Goal: Navigation & Orientation: Find specific page/section

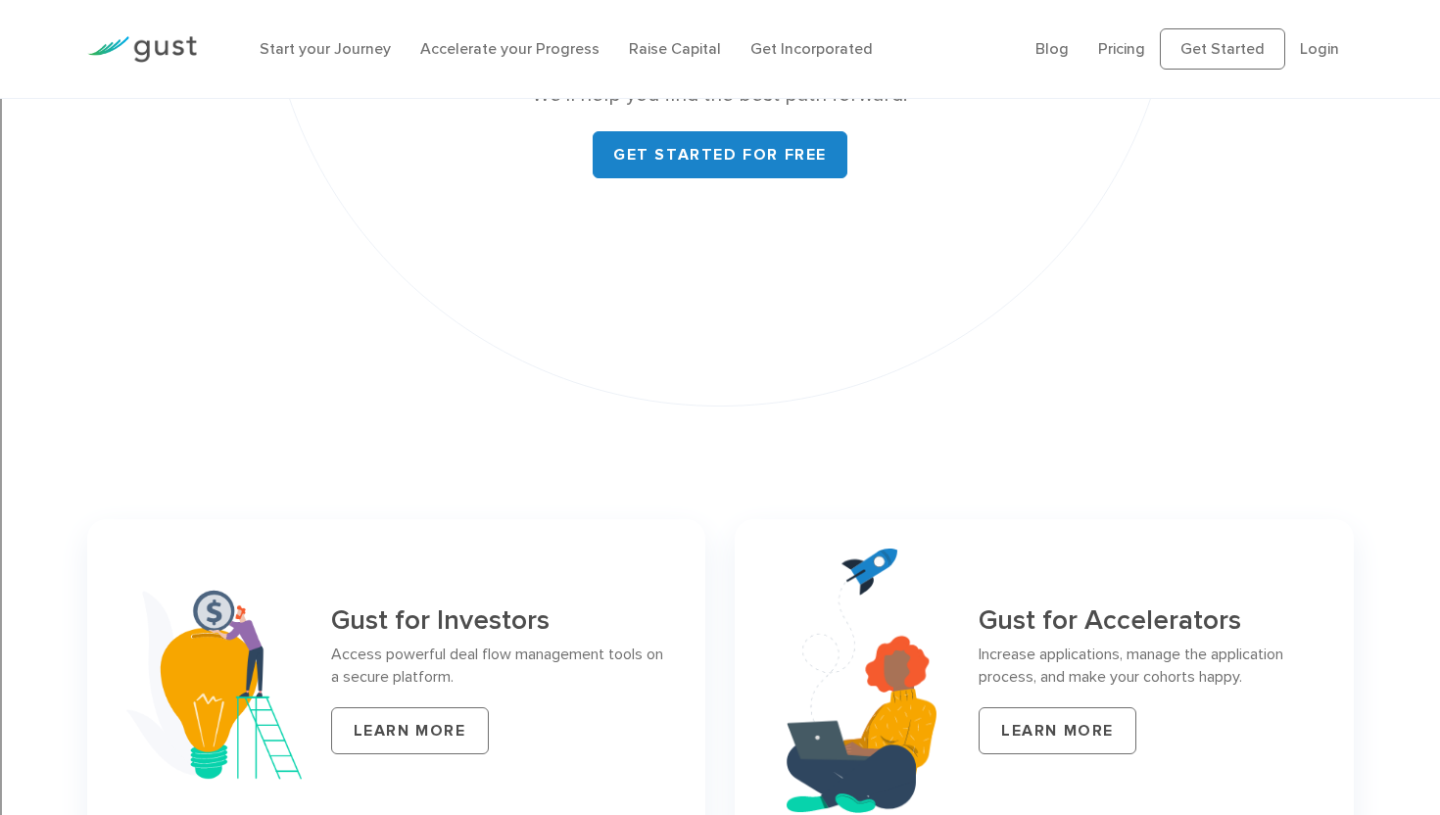
scroll to position [8434, 0]
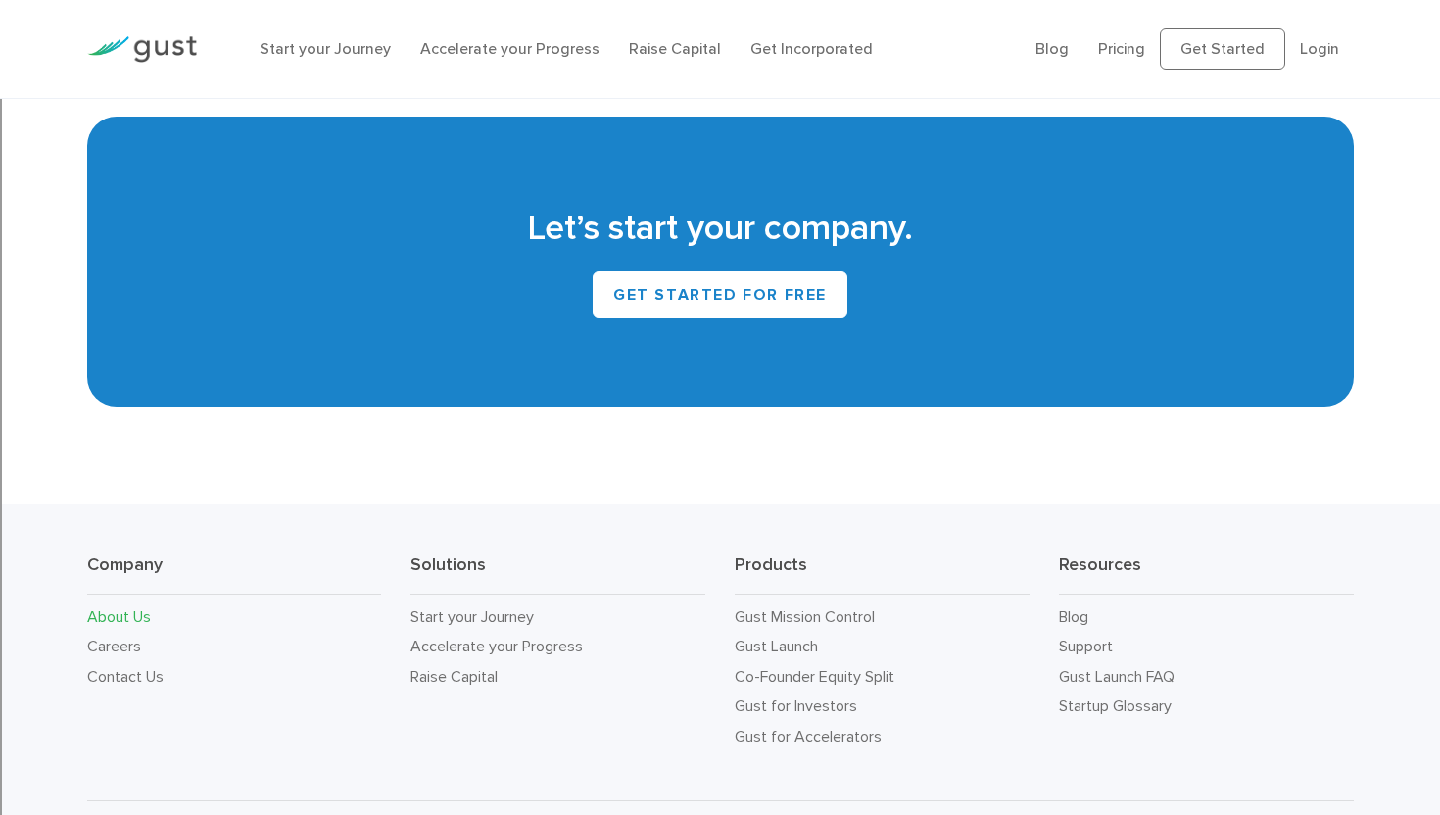
click at [131, 607] on link "About Us" at bounding box center [119, 616] width 64 height 19
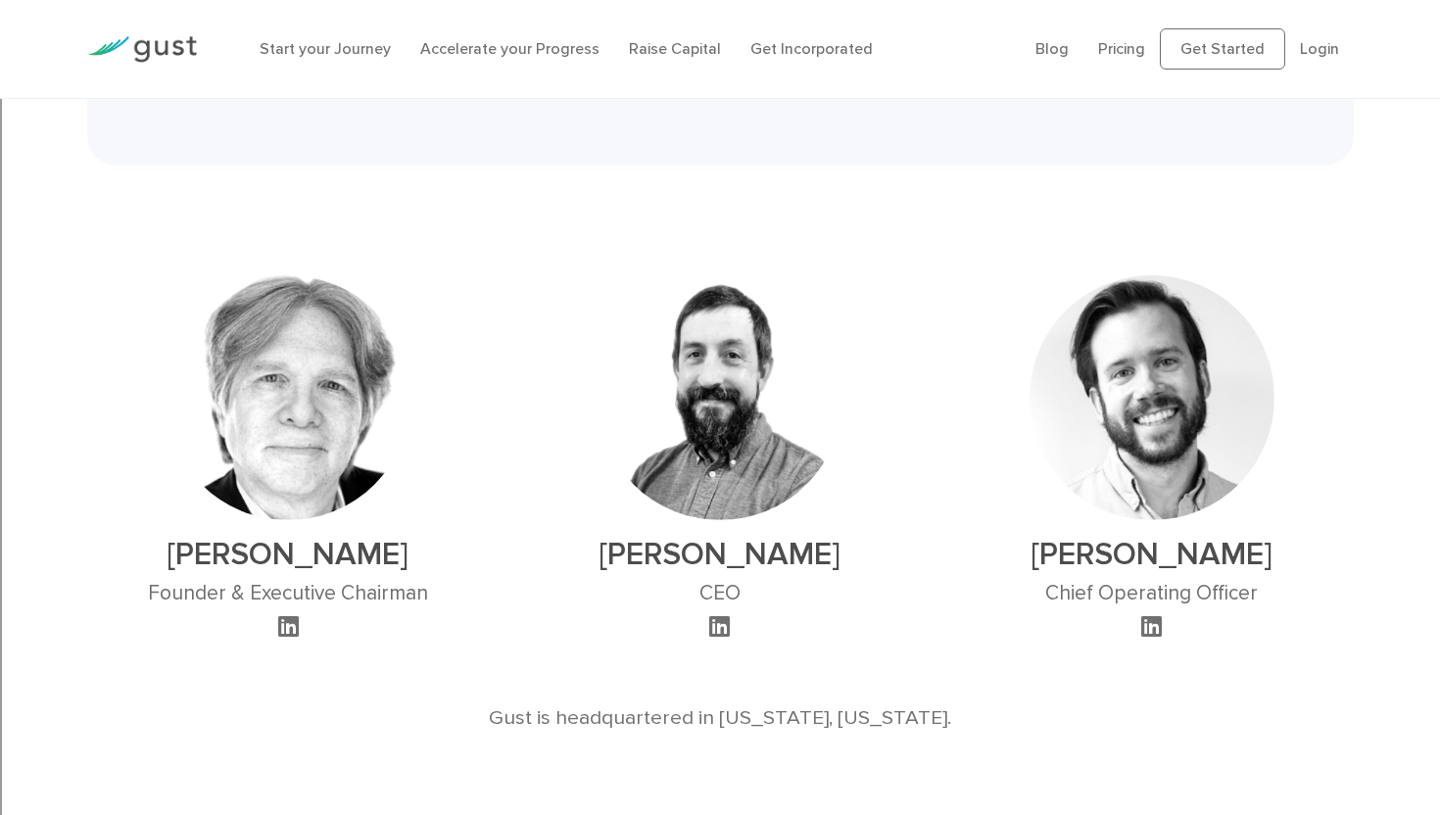
scroll to position [964, 0]
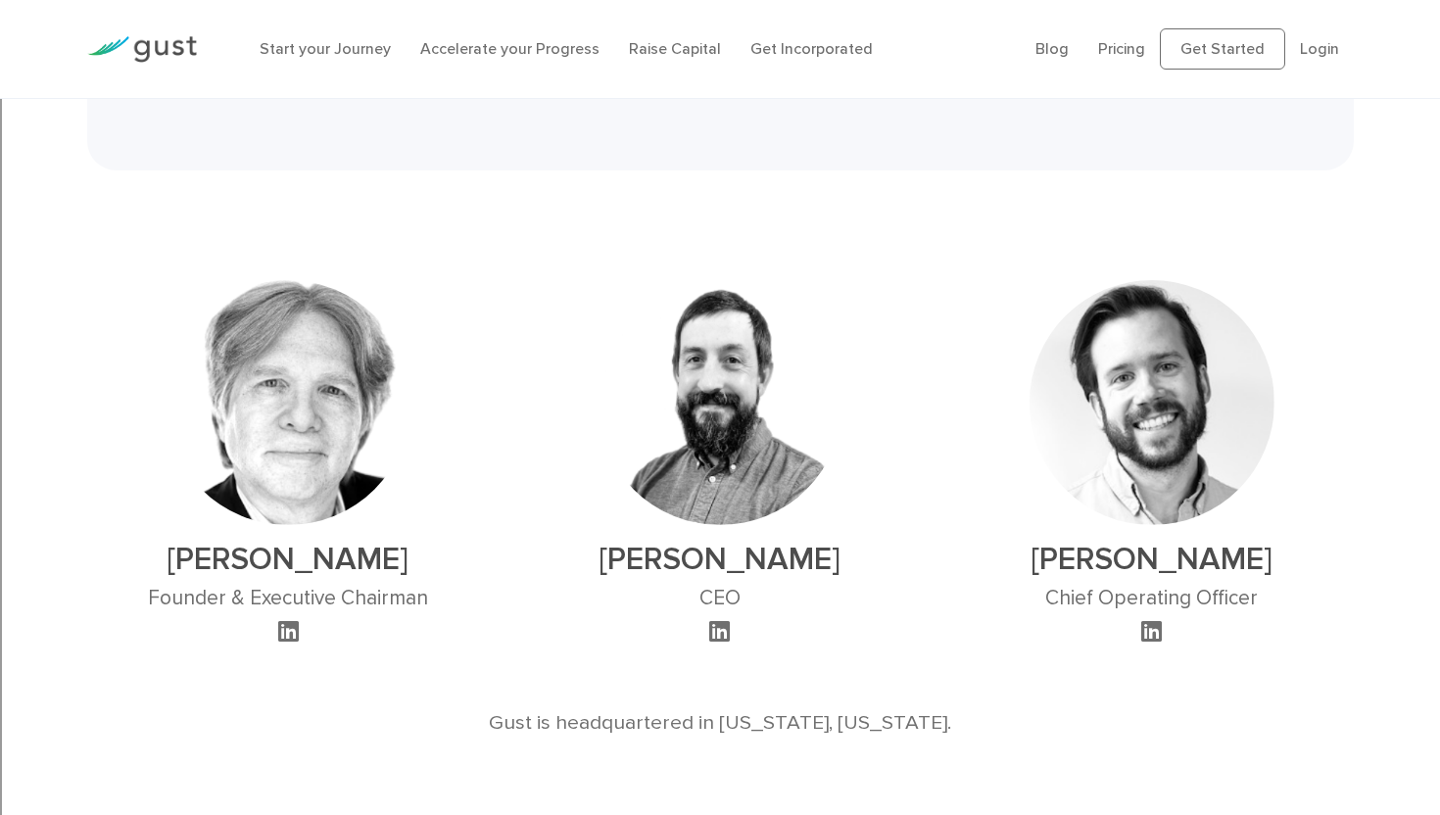
click at [143, 41] on img at bounding box center [142, 49] width 110 height 26
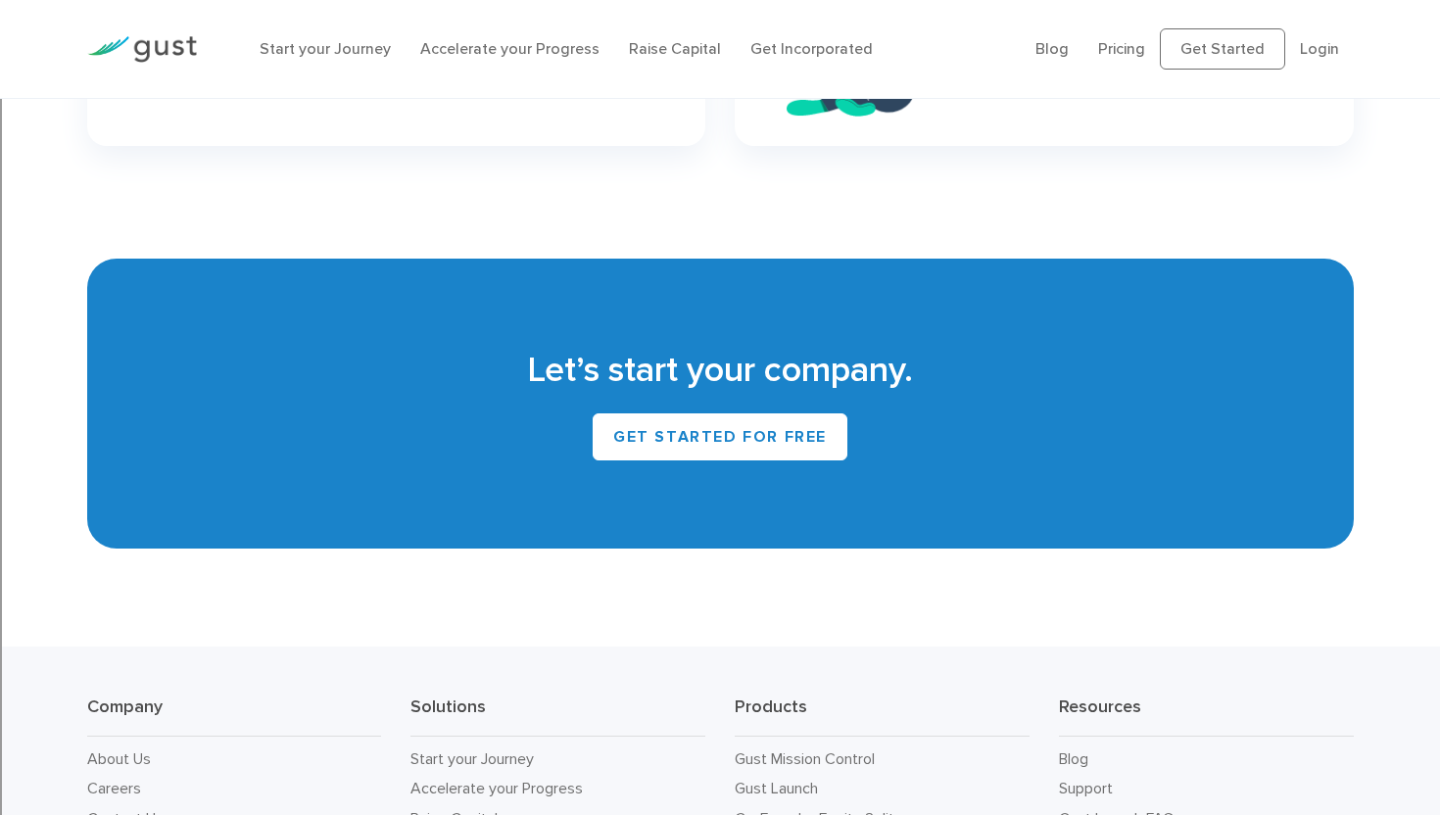
scroll to position [8390, 0]
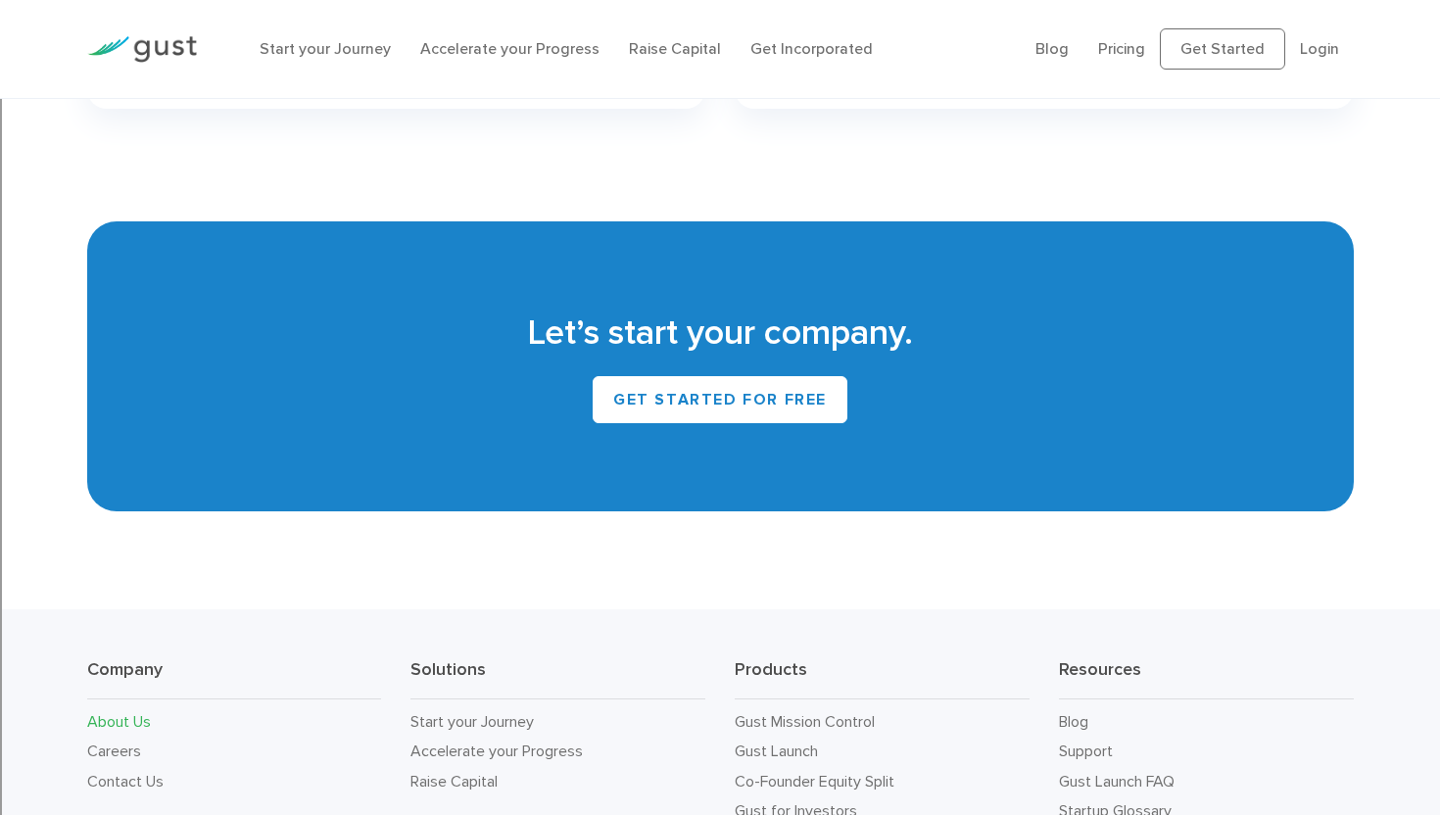
click at [134, 712] on link "About Us" at bounding box center [119, 721] width 64 height 19
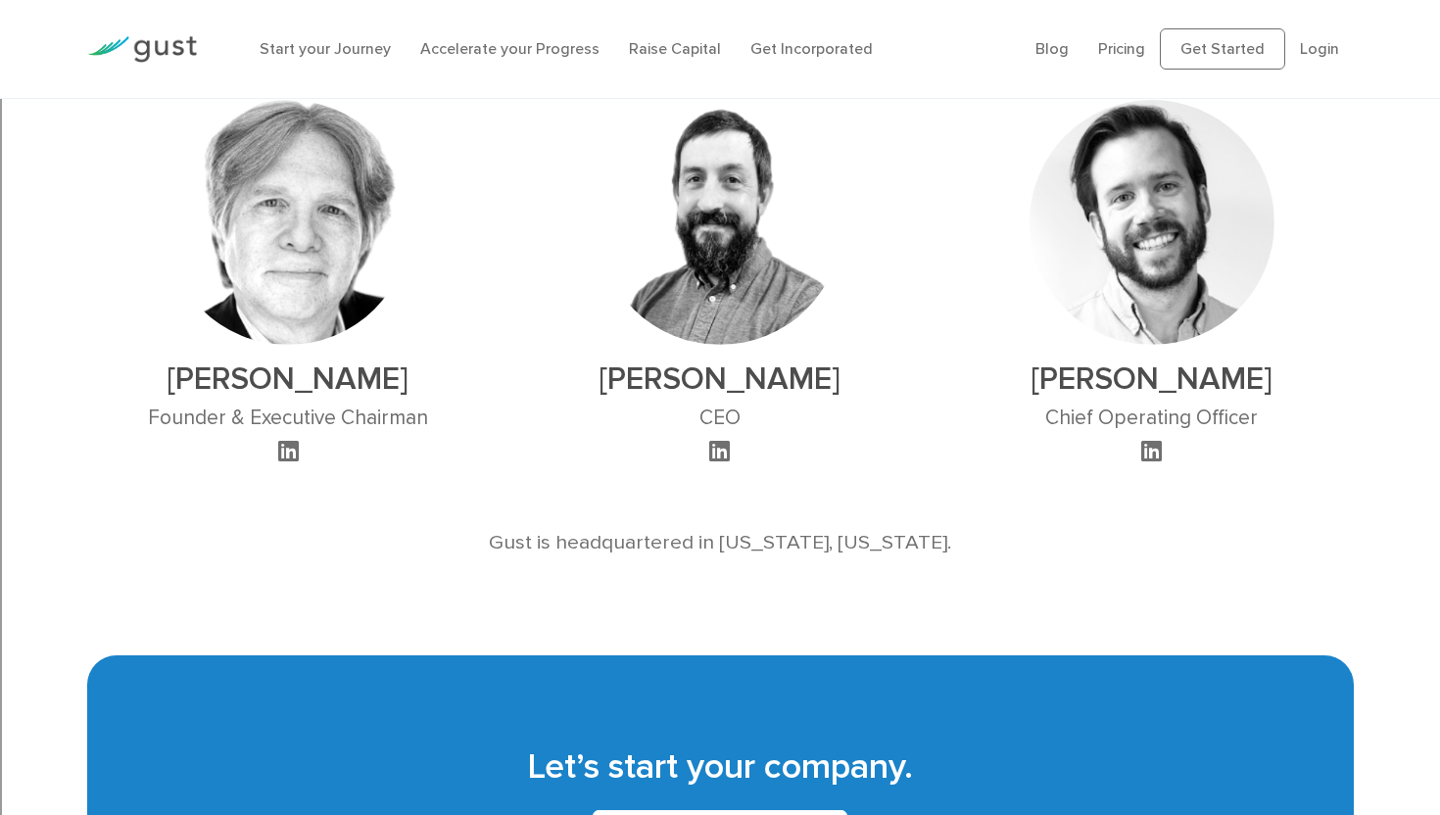
scroll to position [1125, 0]
